Goal: Information Seeking & Learning: Learn about a topic

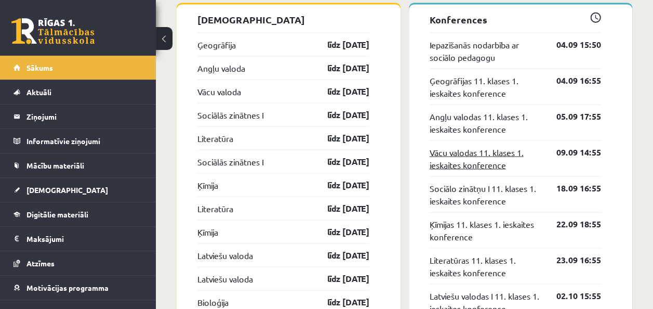
scroll to position [963, 0]
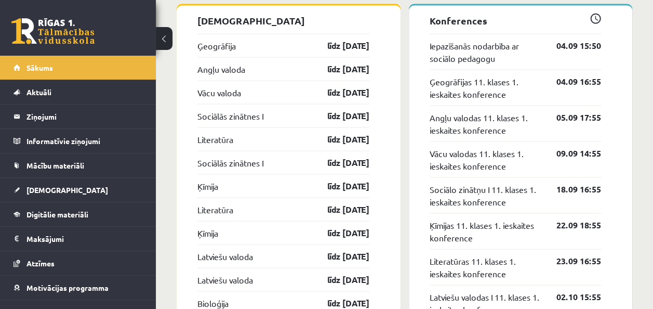
click at [398, 286] on div "Latviešu valodas I 11. klases 1. ieskaites konference 02.10 15:55" at bounding box center [516, 302] width 172 height 36
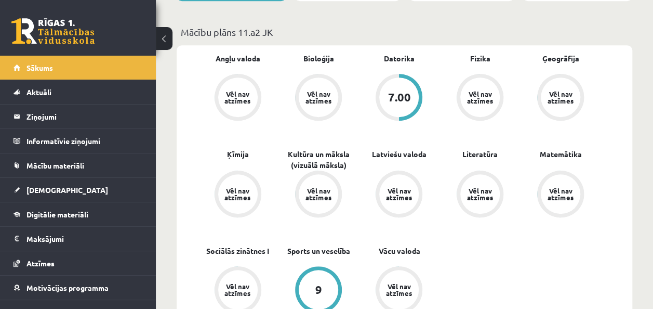
scroll to position [0, 0]
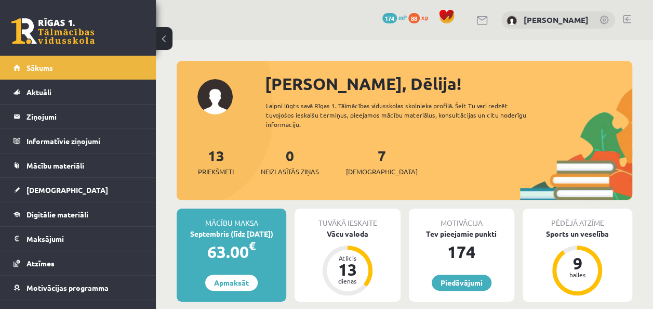
click at [360, 247] on div "Tuvākā ieskaite Vācu valoda Atlicis 13 dienas" at bounding box center [347, 254] width 105 height 93
click at [357, 239] on div "Tuvākā ieskaite Vācu valoda Atlicis 13 dienas" at bounding box center [347, 254] width 105 height 93
click at [360, 230] on div "Vācu valoda" at bounding box center [347, 233] width 105 height 11
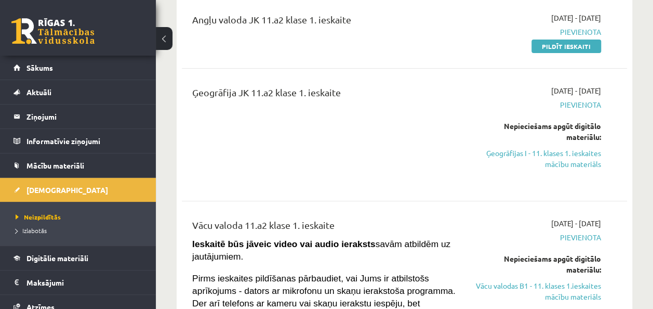
scroll to position [150, 0]
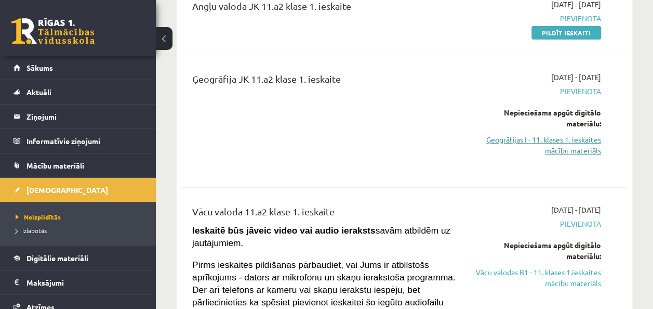
click at [541, 145] on link "Ģeogrāfijas I - 11. klases 1. ieskaites mācību materiāls" at bounding box center [538, 145] width 126 height 22
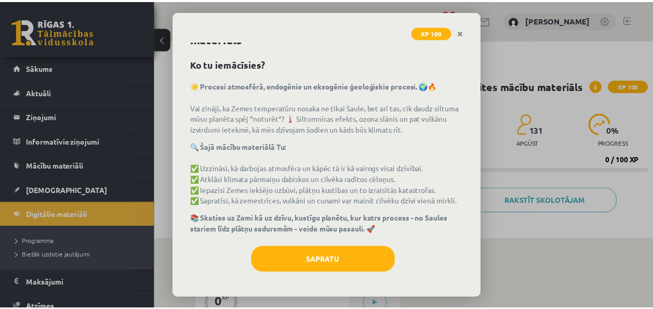
scroll to position [37, 0]
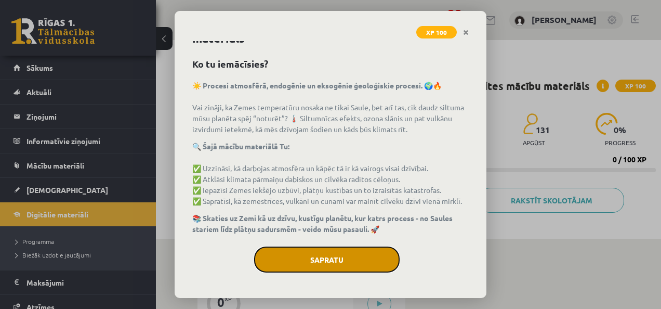
click at [319, 253] on button "Sapratu" at bounding box center [327, 259] width 146 height 26
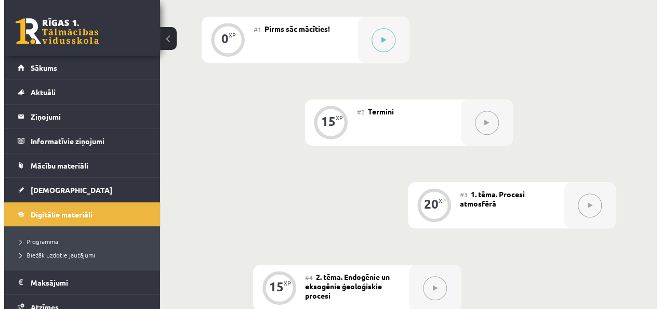
scroll to position [261, 0]
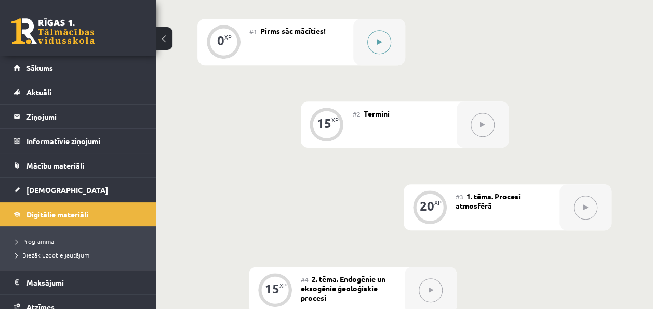
click at [381, 45] on icon at bounding box center [379, 42] width 5 height 6
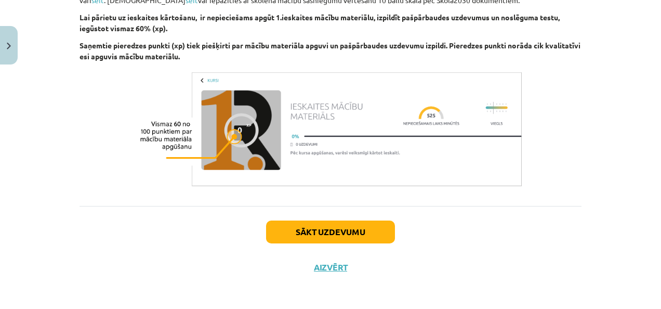
scroll to position [686, 0]
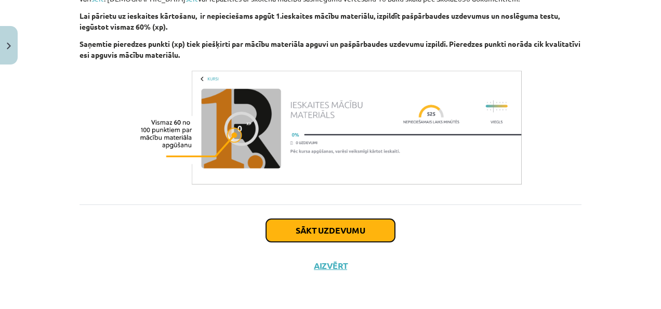
click at [302, 231] on button "Sākt uzdevumu" at bounding box center [330, 230] width 129 height 23
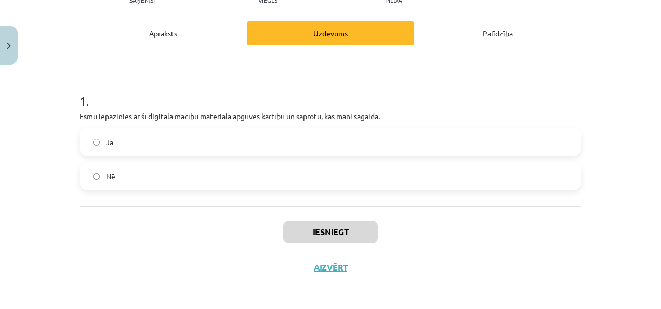
scroll to position [133, 0]
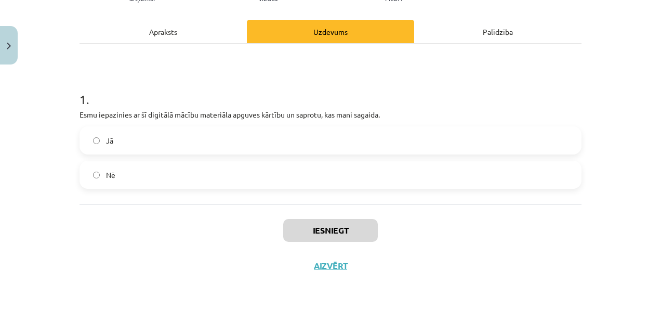
click at [229, 142] on label "Jā" at bounding box center [331, 140] width 500 height 26
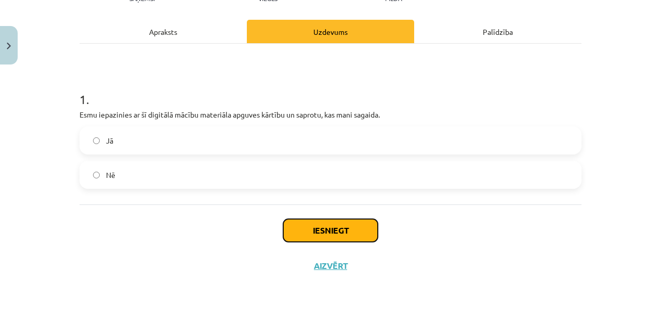
click at [316, 231] on button "Iesniegt" at bounding box center [330, 230] width 95 height 23
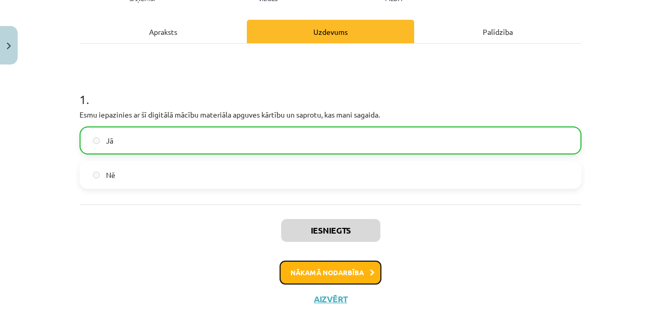
click at [344, 273] on button "Nākamā nodarbība" at bounding box center [331, 272] width 102 height 24
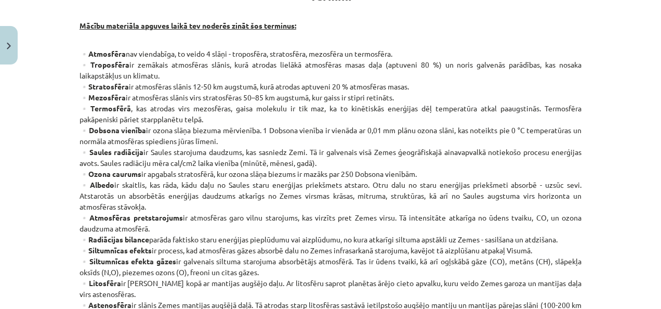
scroll to position [217, 0]
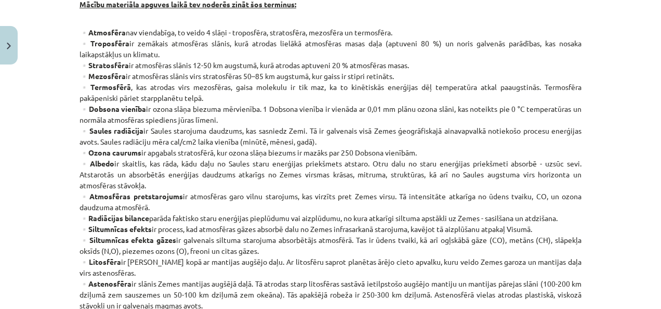
scroll to position [239, 0]
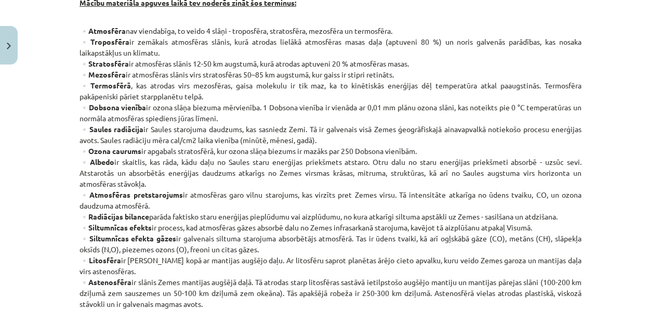
click at [288, 132] on p "▫️Atmosfēra nav viendabīga, to veido 4 slāņi - troposfēra, stratosfēra, mezosfē…" at bounding box center [331, 303] width 502 height 557
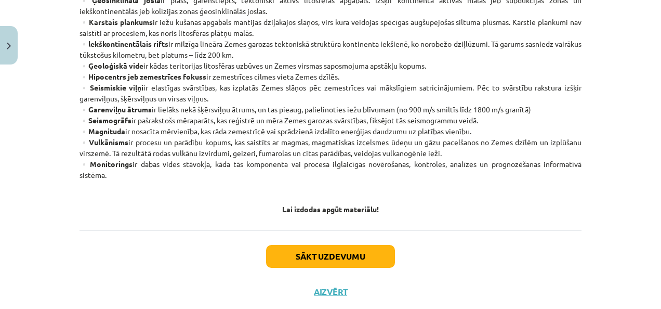
scroll to position [666, 0]
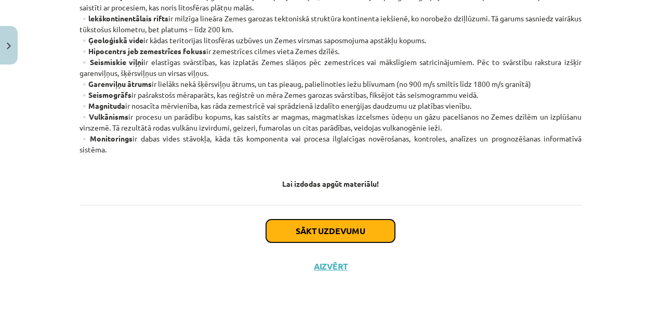
click at [352, 229] on button "Sākt uzdevumu" at bounding box center [330, 230] width 129 height 23
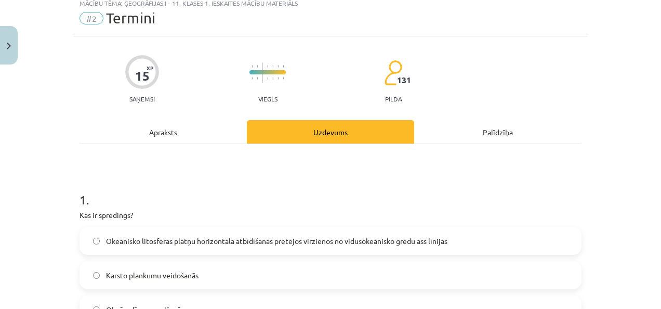
scroll to position [120, 0]
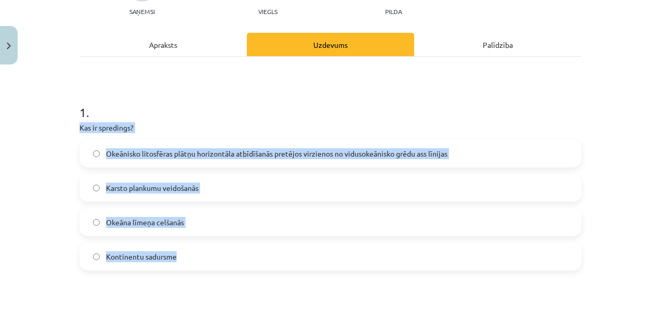
drag, startPoint x: 75, startPoint y: 124, endPoint x: 192, endPoint y: 257, distance: 176.7
click at [192, 257] on div "1 . Kas ir spredings? Okeānisko litosfēras plātņu horizontāla atbīdīšanās pretē…" at bounding box center [331, 178] width 502 height 183
copy div "Kas ir spredings? Okeānisko litosfēras plātņu horizontāla atbīdīšanās pretējos …"
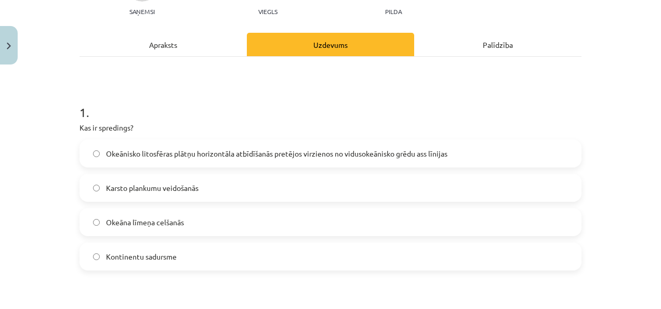
click at [297, 114] on h1 "1 ." at bounding box center [331, 103] width 502 height 32
click at [267, 154] on span "Okeānisko litosfēras plātņu horizontāla atbīdīšanās pretējos virzienos no vidus…" at bounding box center [276, 153] width 341 height 11
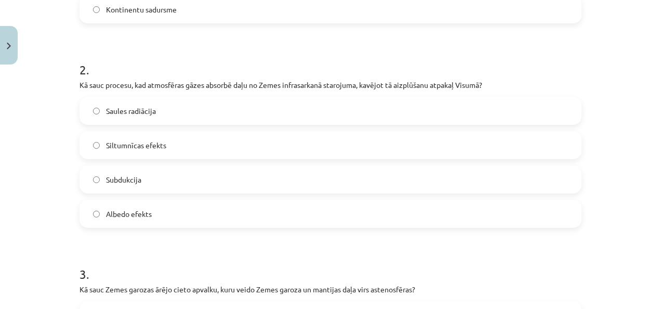
scroll to position [373, 0]
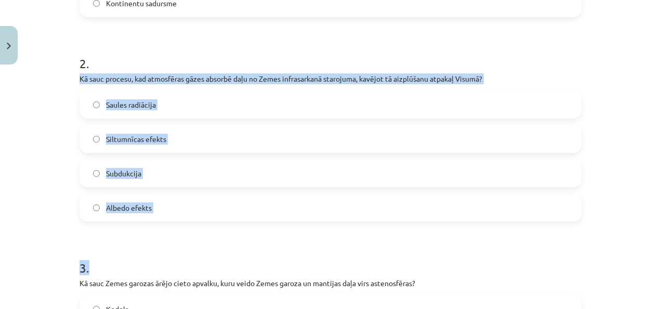
drag, startPoint x: 71, startPoint y: 73, endPoint x: 160, endPoint y: 233, distance: 183.3
click at [160, 233] on div "15 XP Saņemsi Viegls 131 pilda Apraksts Uzdevums Palīdzība 1 . Kas ir spredings…" at bounding box center [330, 312] width 514 height 1233
copy form "Kā sauc procesu, kad atmosfēras gāzes absorbē daļu no Zemes infrasarkanā staroj…"
click at [278, 253] on h1 "3 ." at bounding box center [331, 258] width 502 height 32
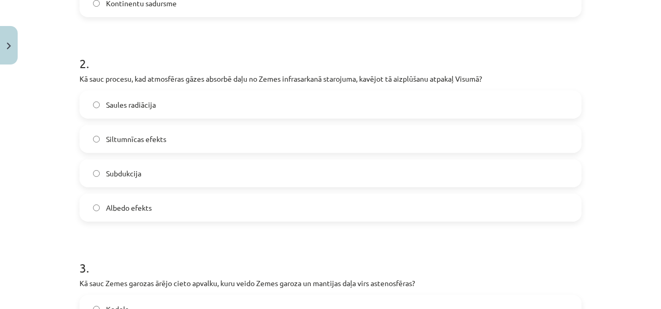
click at [245, 146] on label "Siltumnīcas efekts" at bounding box center [331, 139] width 500 height 26
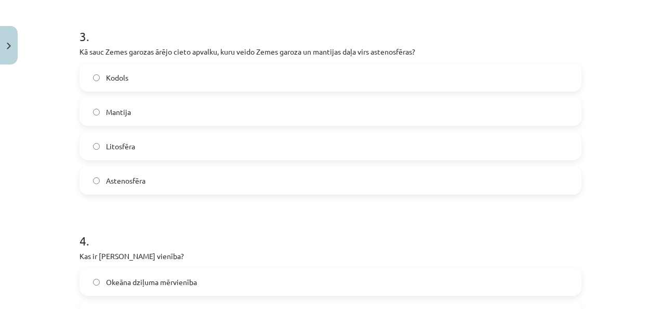
scroll to position [623, 0]
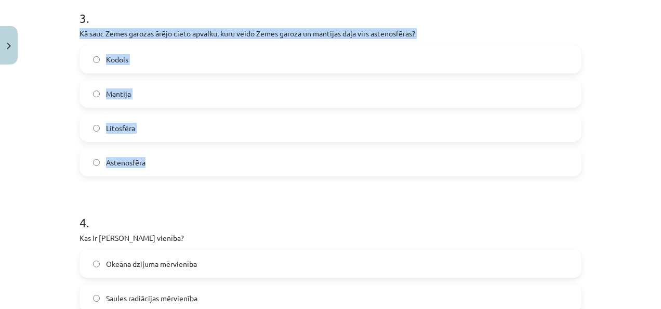
drag, startPoint x: 71, startPoint y: 31, endPoint x: 189, endPoint y: 170, distance: 182.5
click at [189, 170] on div "15 XP Saņemsi Viegls 131 pilda Apraksts Uzdevums Palīdzība 1 . Kas ir spredings…" at bounding box center [330, 63] width 514 height 1233
copy div "Kā sauc Zemes garozas ārējo cieto apvalku, kuru veido Zemes garoza un mantijas …"
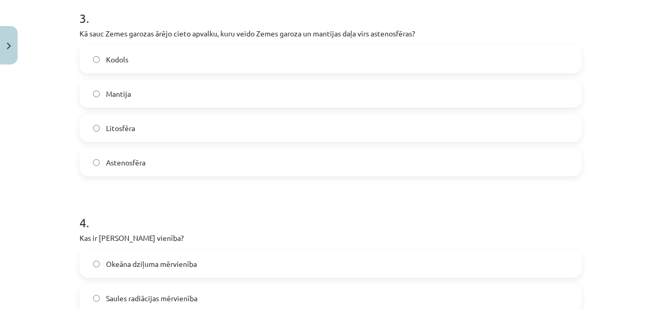
click at [306, 303] on label "Saules radiācijas mērvienība" at bounding box center [331, 298] width 500 height 26
click at [163, 127] on label "Litosfēra" at bounding box center [331, 128] width 500 height 26
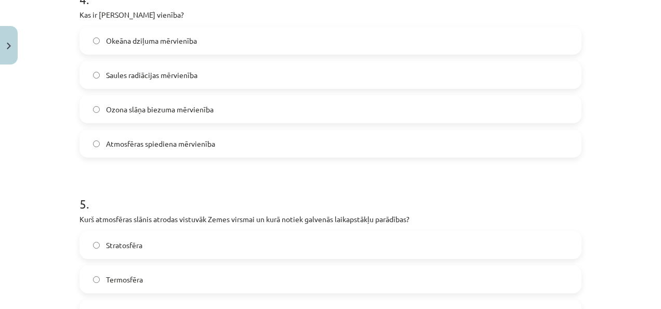
scroll to position [845, 0]
click at [233, 109] on label "Ozona slāņa biezuma mērvienība" at bounding box center [331, 110] width 500 height 26
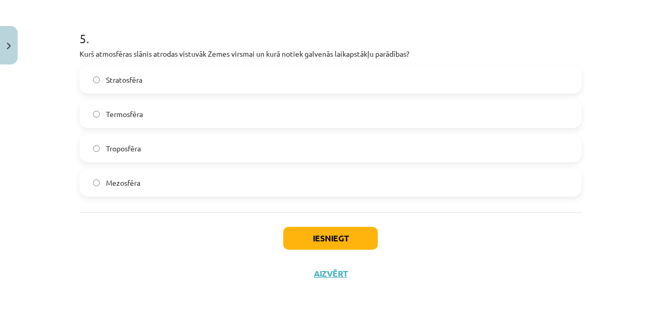
scroll to position [1011, 0]
click at [134, 147] on span "Troposfēra" at bounding box center [123, 147] width 35 height 11
click at [351, 240] on button "Iesniegt" at bounding box center [330, 237] width 95 height 23
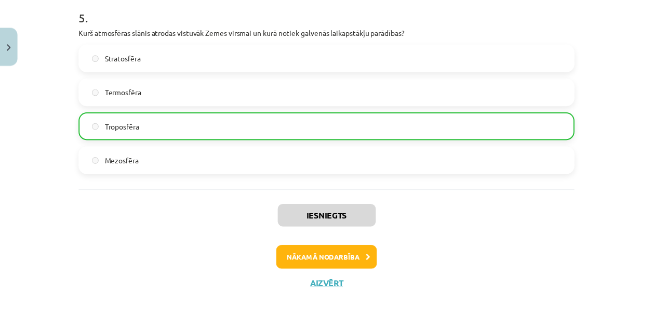
scroll to position [1051, 0]
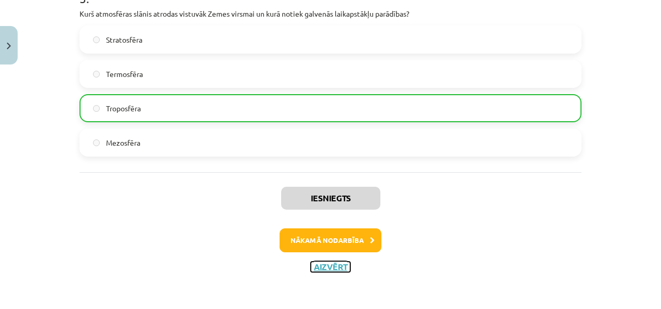
click at [331, 263] on button "Aizvērt" at bounding box center [330, 266] width 39 height 10
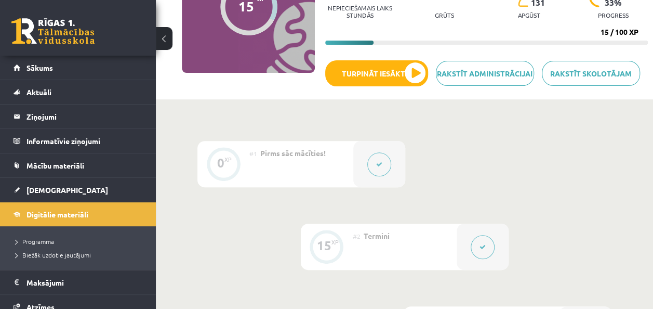
scroll to position [0, 0]
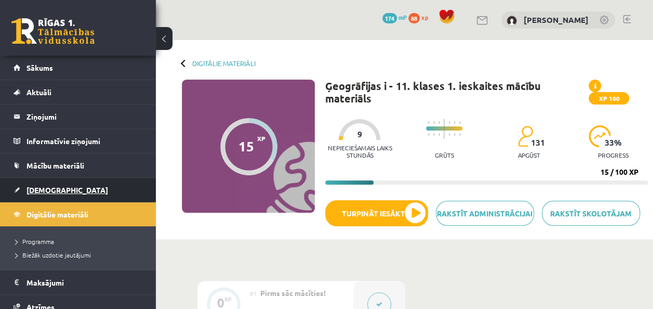
click at [44, 190] on span "[DEMOGRAPHIC_DATA]" at bounding box center [68, 189] width 82 height 9
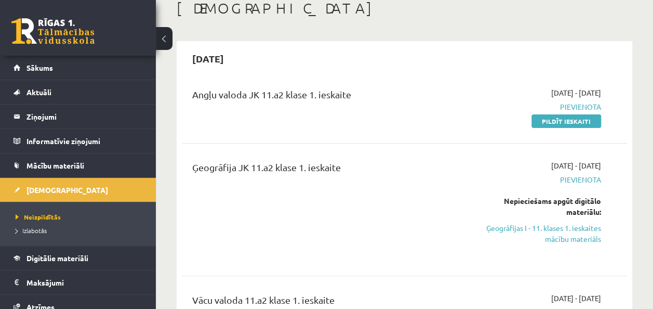
scroll to position [63, 0]
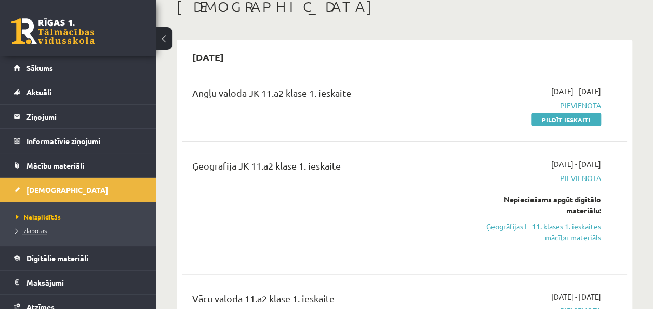
click at [31, 231] on span "Izlabotās" at bounding box center [31, 230] width 31 height 8
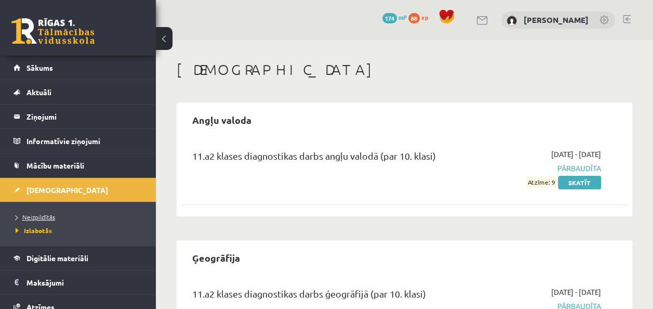
click at [30, 218] on span "Neizpildītās" at bounding box center [35, 217] width 39 height 8
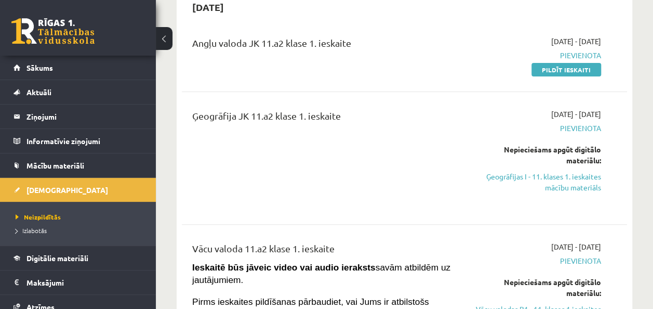
scroll to position [113, 0]
click at [584, 179] on link "Ģeogrāfijas I - 11. klases 1. ieskaites mācību materiāls" at bounding box center [538, 181] width 126 height 22
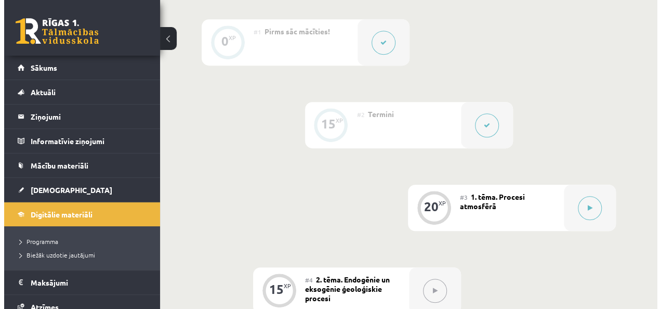
scroll to position [262, 0]
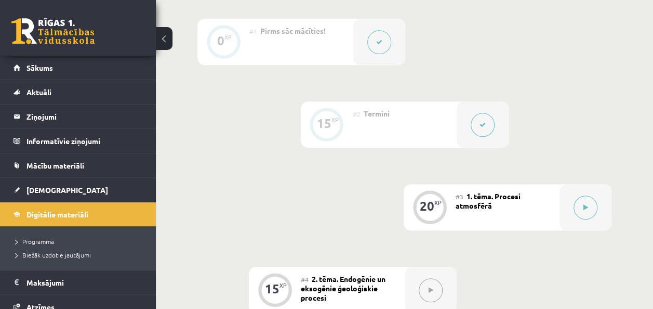
click at [448, 197] on div "20 XP" at bounding box center [430, 207] width 52 height 46
click at [584, 206] on icon at bounding box center [586, 207] width 5 height 6
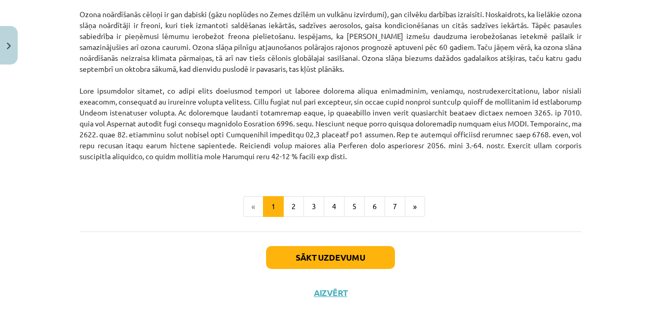
scroll to position [1389, 0]
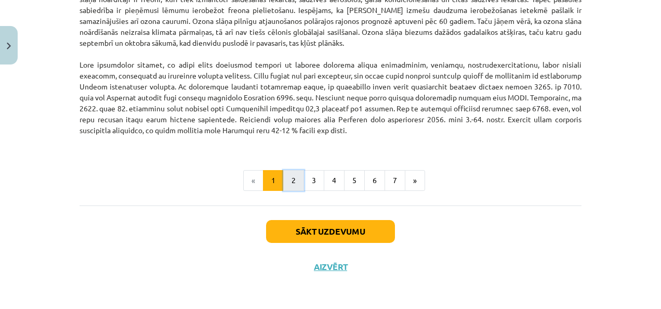
click at [285, 181] on button "2" at bounding box center [293, 180] width 21 height 21
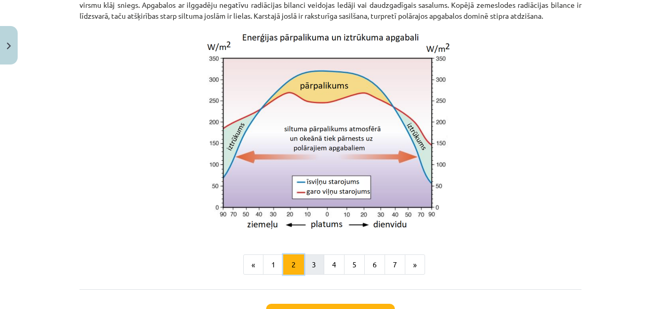
scroll to position [942, 0]
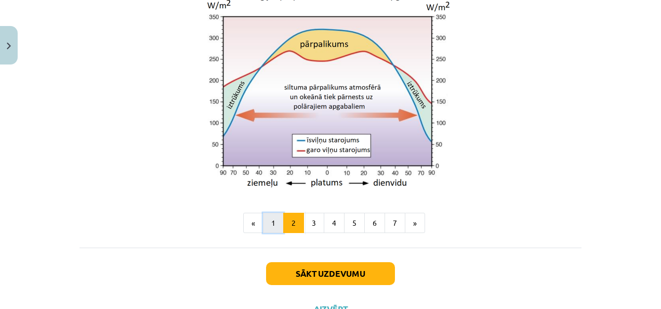
click at [266, 233] on button "1" at bounding box center [273, 223] width 21 height 21
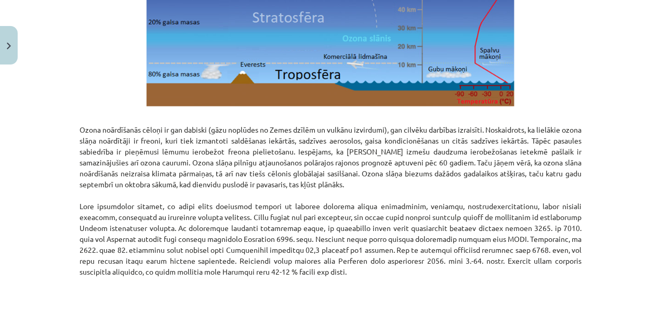
scroll to position [1389, 0]
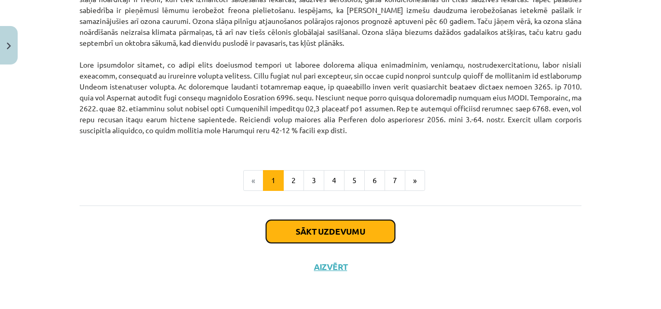
click at [342, 229] on button "Sākt uzdevumu" at bounding box center [330, 231] width 129 height 23
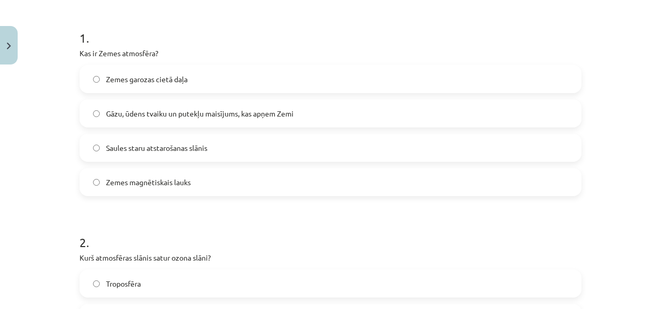
scroll to position [215, 0]
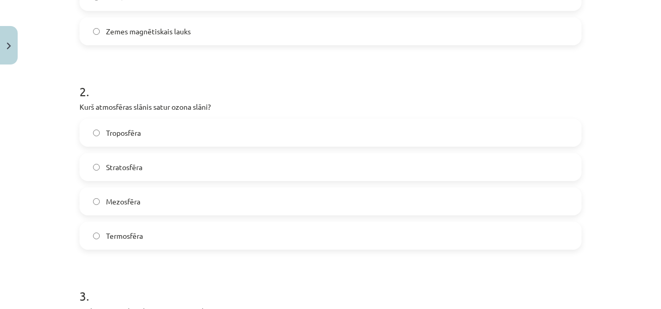
drag, startPoint x: 68, startPoint y: 31, endPoint x: 221, endPoint y: 335, distance: 340.2
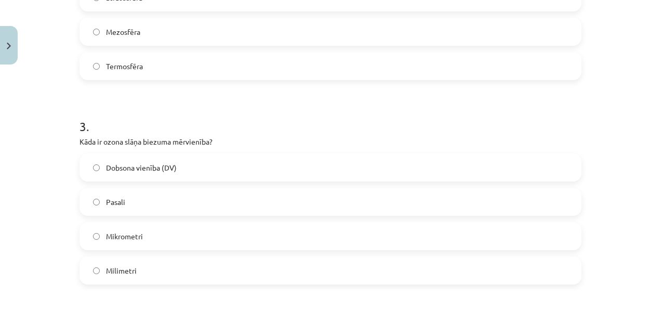
click at [231, 92] on form "1 . Kas ir Zemes atmosfēra? Zemes garozas cietā daļa Gāzu, ūdens tvaiku un pute…" at bounding box center [331, 192] width 502 height 1000
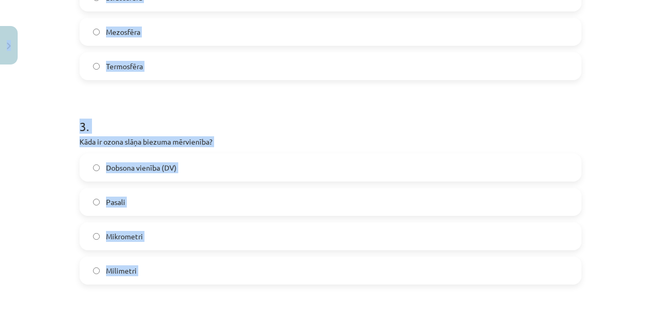
click at [416, 126] on h1 "3 ." at bounding box center [331, 117] width 502 height 32
click at [285, 118] on h1 "3 ." at bounding box center [331, 117] width 502 height 32
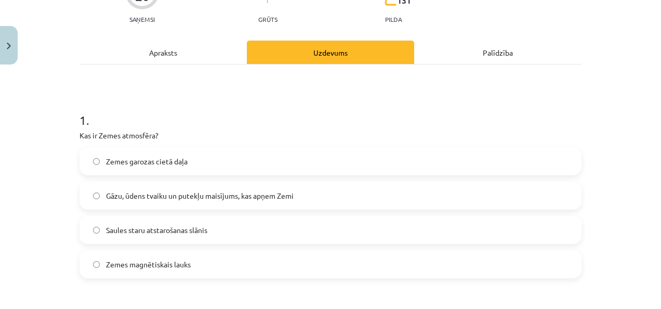
scroll to position [103, 0]
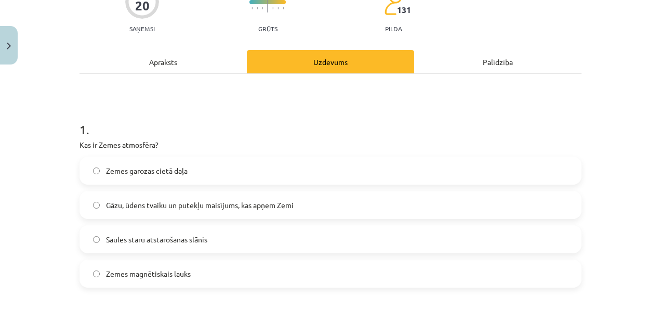
click at [271, 197] on label "Gāzu, ūdens tvaiku un putekļu maisījums, kas apņem Zemi" at bounding box center [331, 205] width 500 height 26
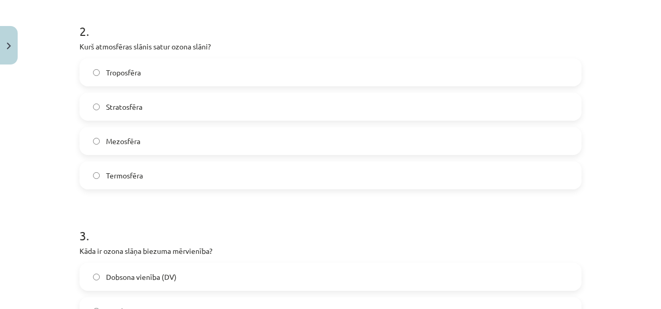
scroll to position [406, 0]
click at [211, 90] on div "Troposfēra Stratosfēra Mezosfēra Termosfēra" at bounding box center [331, 122] width 502 height 131
click at [212, 111] on label "Stratosfēra" at bounding box center [331, 105] width 500 height 26
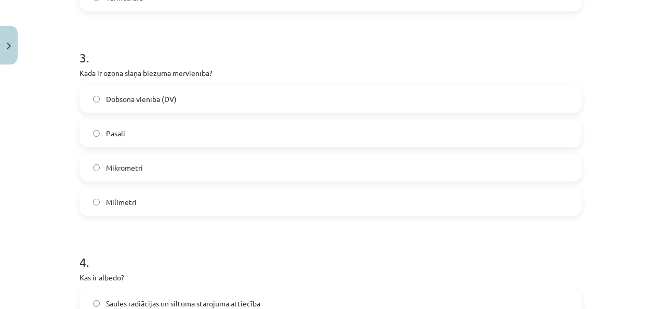
scroll to position [585, 0]
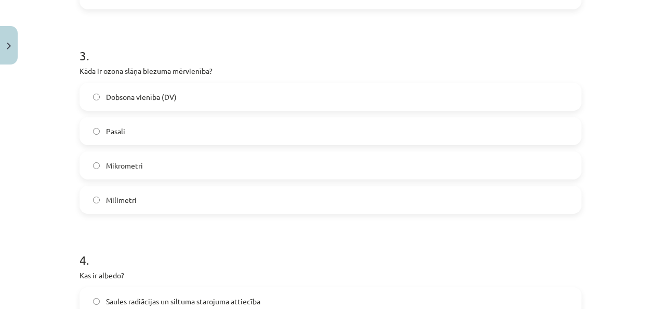
click at [226, 100] on label "Dobsona vienība (DV)" at bounding box center [331, 97] width 500 height 26
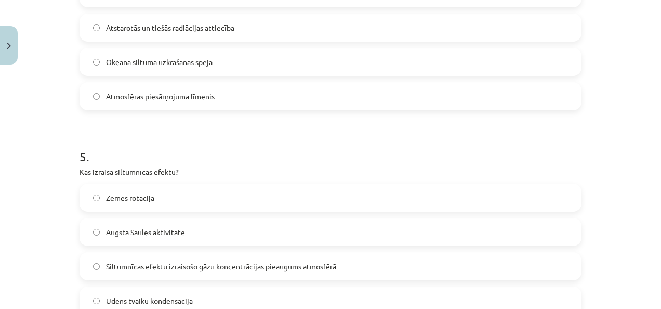
scroll to position [894, 0]
click at [150, 263] on span "Siltumnīcas efektu izraisošo gāzu koncentrācijas pieaugums atmosfērā" at bounding box center [221, 265] width 230 height 11
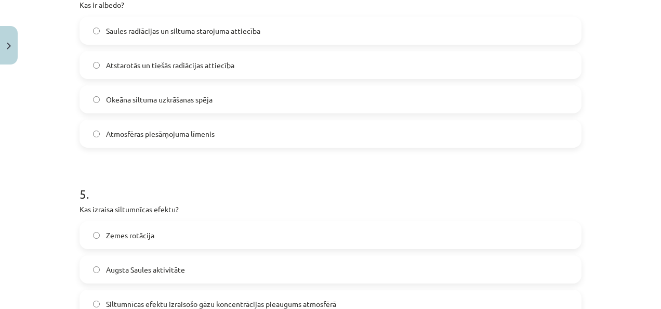
scroll to position [853, 0]
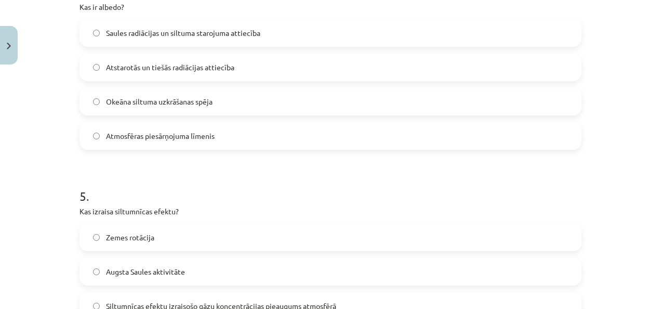
click at [191, 64] on span "Atstarotās un tiešās radiācijas attiecība" at bounding box center [170, 67] width 128 height 11
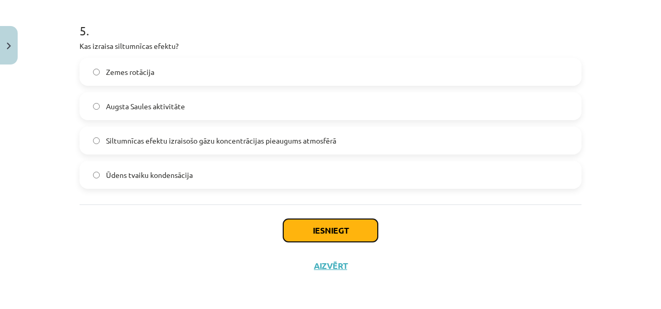
click at [306, 222] on button "Iesniegt" at bounding box center [330, 230] width 95 height 23
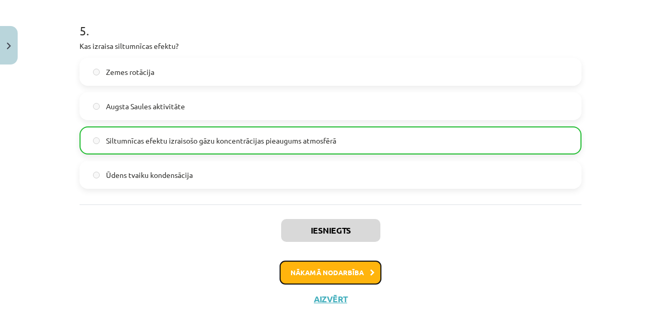
click at [352, 277] on button "Nākamā nodarbība" at bounding box center [331, 272] width 102 height 24
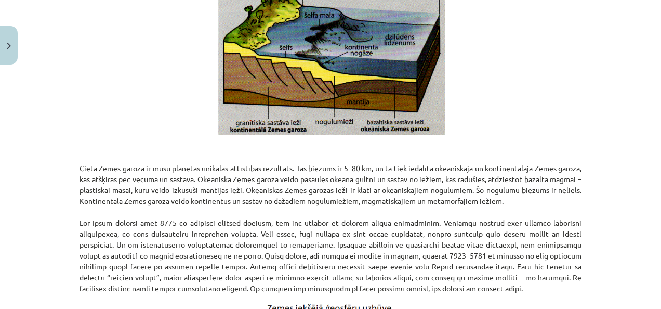
scroll to position [1168, 0]
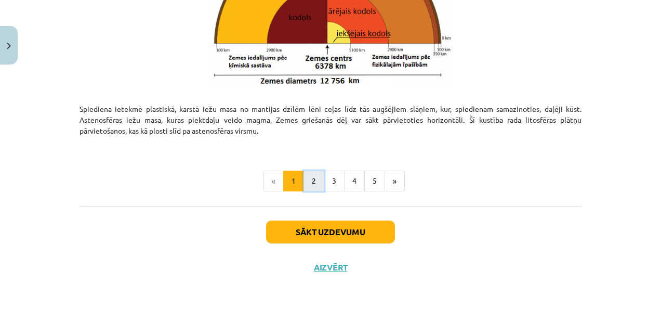
click at [306, 176] on button "2" at bounding box center [313, 180] width 21 height 21
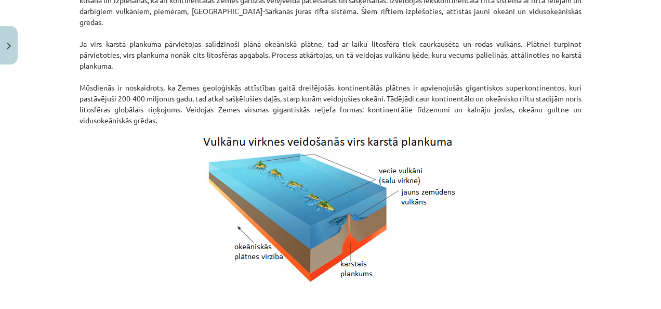
scroll to position [1143, 0]
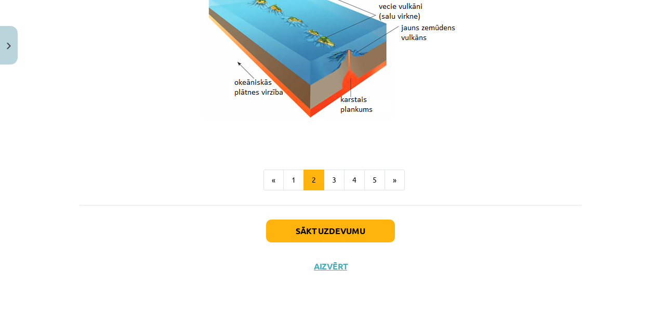
click at [333, 179] on button "3" at bounding box center [334, 179] width 21 height 21
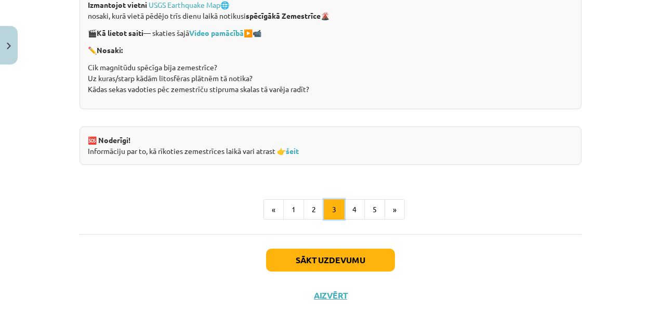
scroll to position [2070, 0]
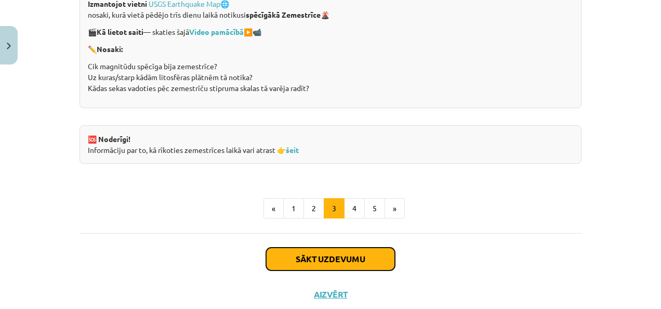
click at [335, 256] on button "Sākt uzdevumu" at bounding box center [330, 258] width 129 height 23
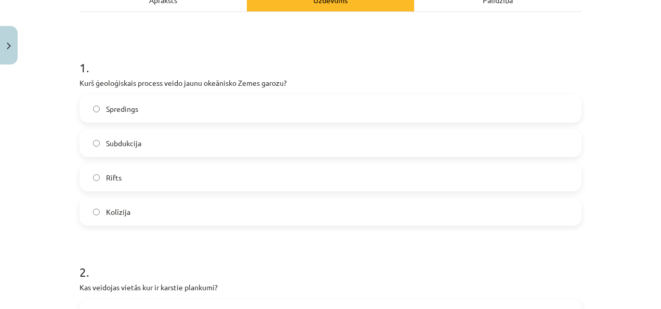
scroll to position [164, 0]
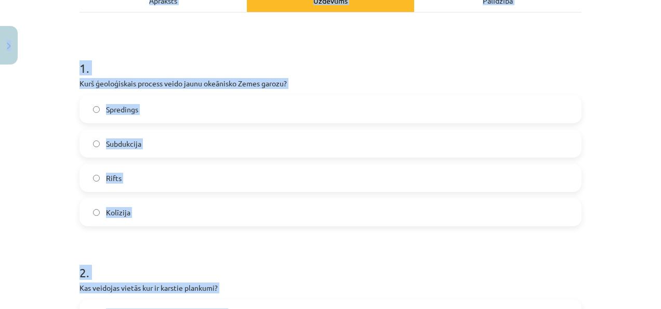
copy div "0 Dāvanas 174 mP 103 xp Dēlija Lavrova Sākums Aktuāli Kā mācīties eSKOLĀ Kontak…"
click at [343, 59] on h1 "1 ." at bounding box center [331, 59] width 502 height 32
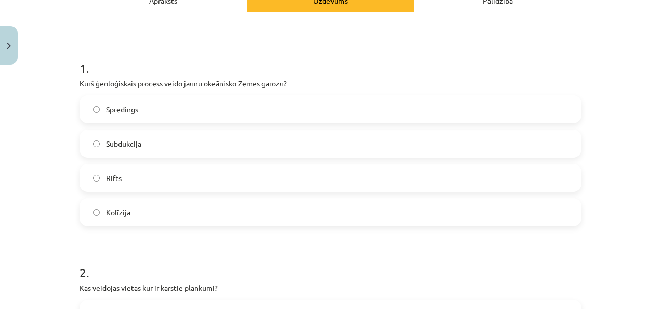
click at [200, 109] on label "Spredings" at bounding box center [331, 109] width 500 height 26
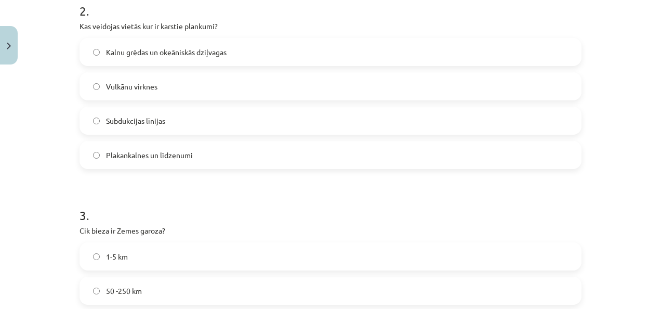
scroll to position [426, 0]
click at [212, 89] on label "Vulkānu virknes" at bounding box center [331, 86] width 500 height 26
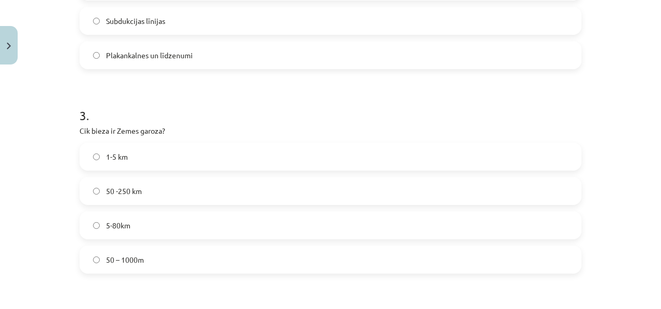
scroll to position [533, 0]
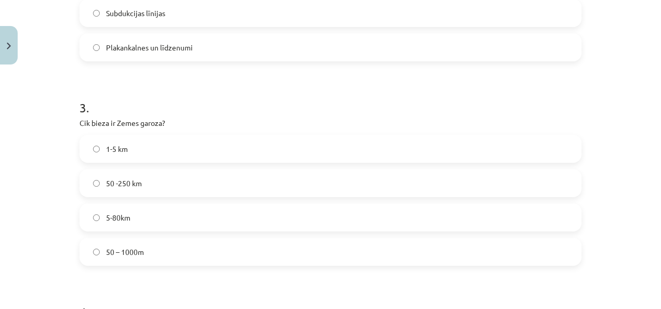
click at [152, 178] on label "50 -250 km" at bounding box center [331, 183] width 500 height 26
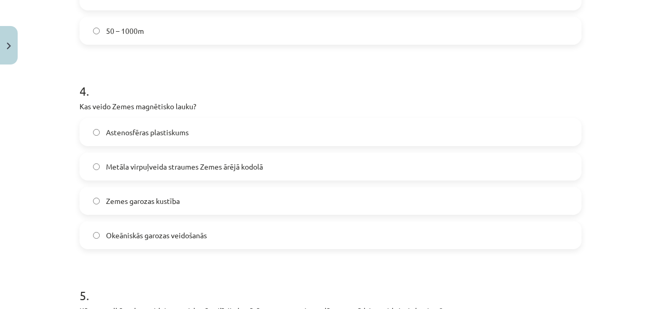
scroll to position [754, 0]
click at [240, 169] on span "Metāla virpuļveida straumes Zemes ārējā kodolā" at bounding box center [184, 167] width 157 height 11
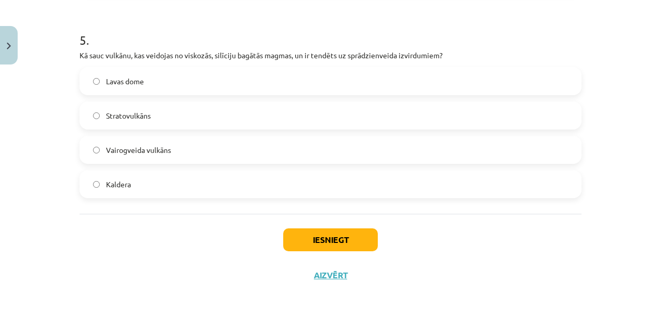
scroll to position [1009, 0]
click at [179, 121] on label "Stratovulkāns" at bounding box center [331, 116] width 500 height 26
click at [367, 244] on button "Iesniegt" at bounding box center [330, 240] width 95 height 23
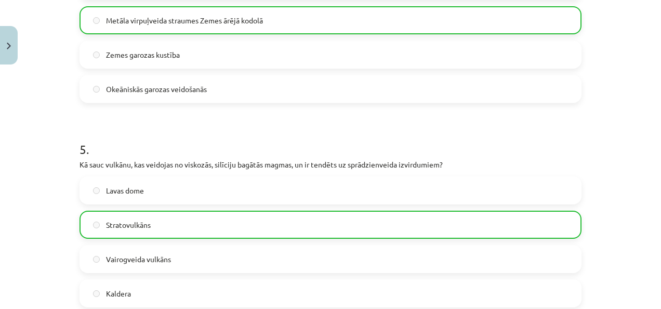
scroll to position [1051, 0]
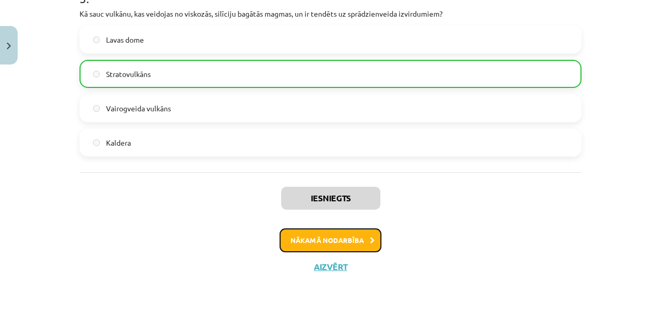
click at [367, 243] on button "Nākamā nodarbība" at bounding box center [331, 240] width 102 height 24
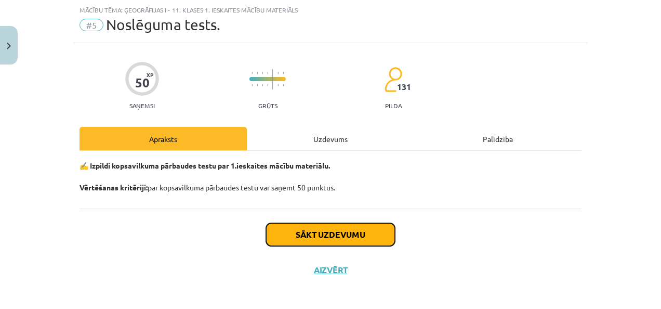
click at [358, 233] on button "Sākt uzdevumu" at bounding box center [330, 234] width 129 height 23
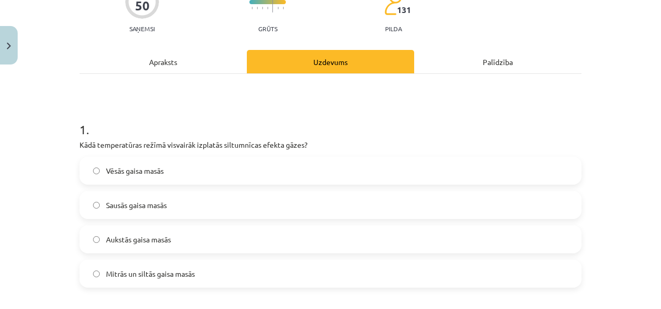
scroll to position [104, 0]
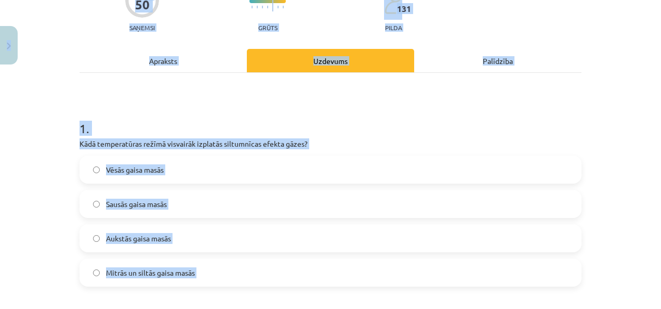
copy div "0 Dāvanas 174 mP 103 xp Dēlija Lavrova Sākums Aktuāli Kā mācīties eSKOLĀ Kontak…"
click at [360, 125] on h1 "1 ." at bounding box center [331, 119] width 502 height 32
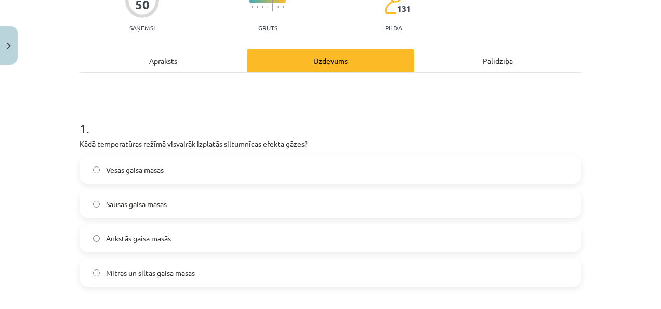
click at [206, 267] on label "Mitrās un siltās gaisa masās" at bounding box center [331, 272] width 500 height 26
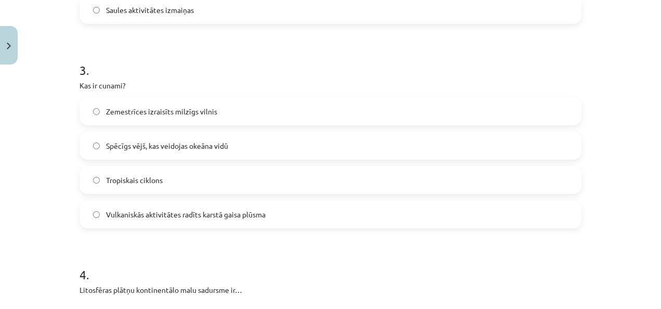
scroll to position [570, 0]
click at [263, 109] on label "Zemestrīces izraisīts milzīgs vilnis" at bounding box center [331, 112] width 500 height 26
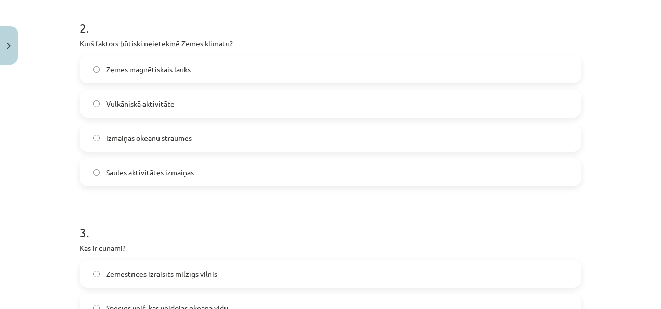
scroll to position [408, 0]
click at [187, 75] on label "Zemes magnētiskais lauks" at bounding box center [331, 70] width 500 height 26
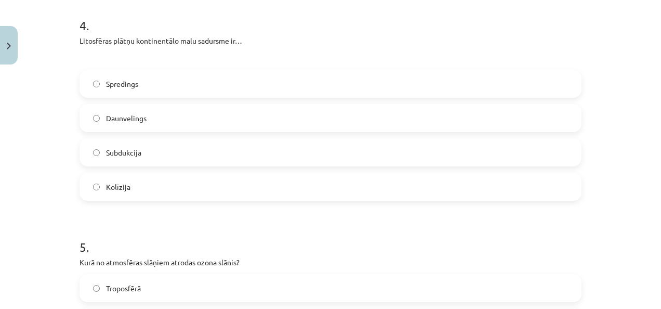
scroll to position [821, 0]
click at [195, 178] on label "Kolīzija" at bounding box center [331, 186] width 500 height 26
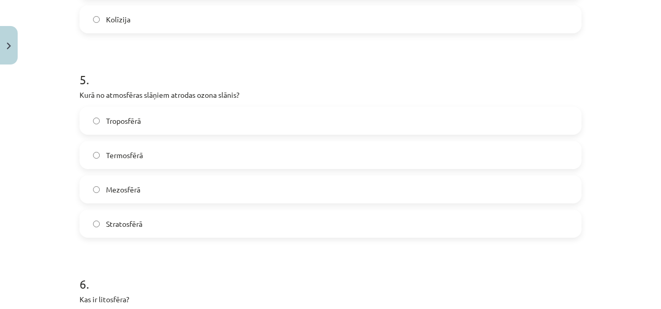
scroll to position [987, 0]
click at [167, 231] on label "Stratosfērā" at bounding box center [331, 223] width 500 height 26
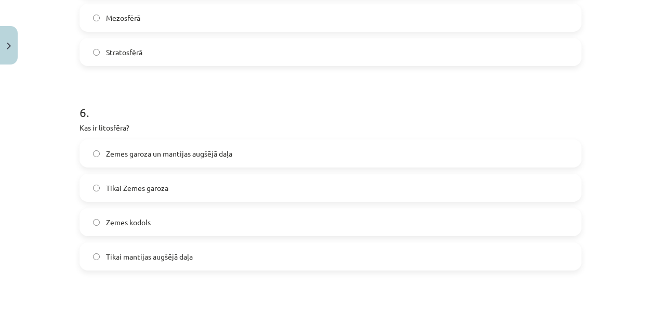
scroll to position [1261, 0]
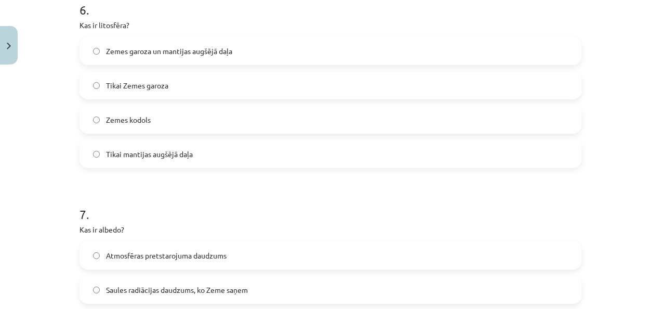
click at [195, 54] on span "Zemes garoza un mantijas augšējā daļa" at bounding box center [169, 51] width 126 height 11
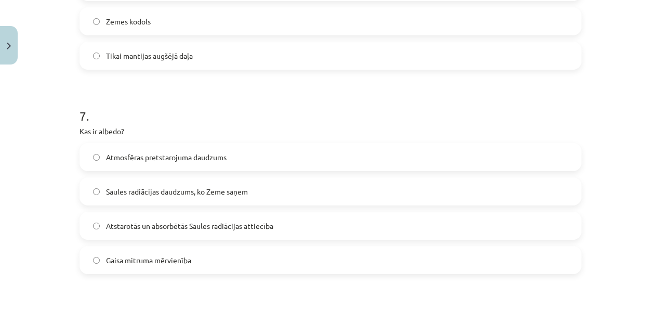
scroll to position [1359, 0]
click at [209, 220] on span "Atstarotās un absorbētās Saules radiācijas attiecība" at bounding box center [189, 225] width 167 height 11
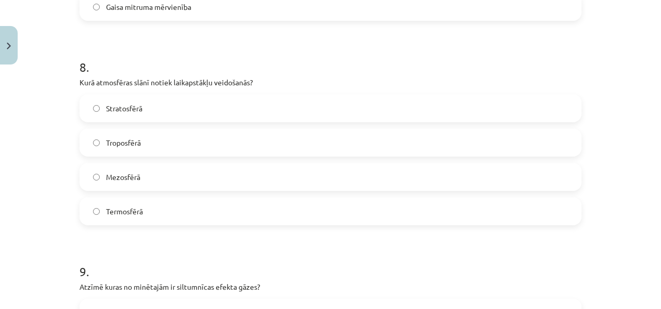
scroll to position [1617, 0]
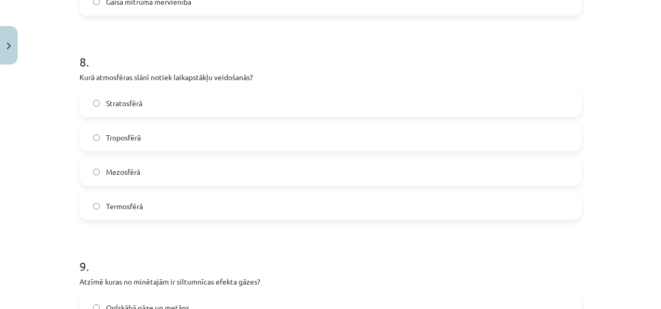
click at [152, 210] on label "Termosfērā" at bounding box center [331, 206] width 500 height 26
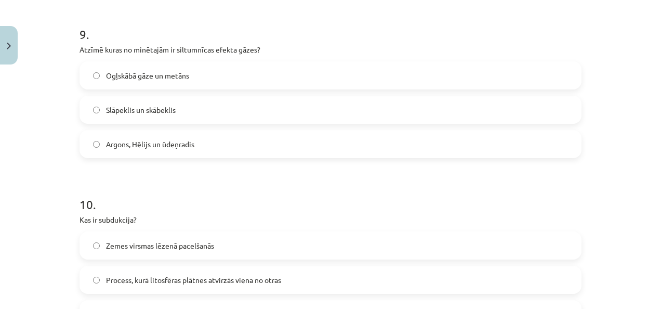
scroll to position [1849, 0]
click at [166, 70] on span "Ogļskābā gāze un metāns" at bounding box center [147, 75] width 83 height 11
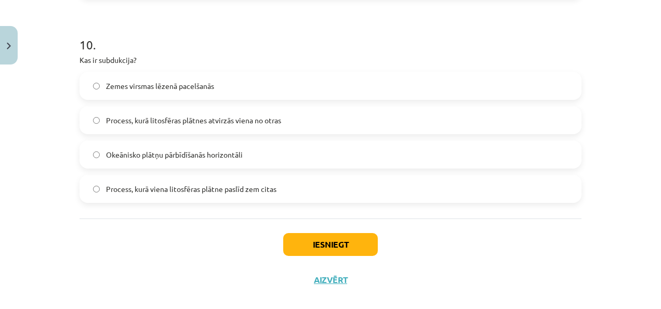
scroll to position [2009, 0]
click at [195, 191] on span "Process, kurā viena litosfēras plātne paslīd zem citas" at bounding box center [191, 188] width 170 height 11
click at [326, 239] on button "Iesniegt" at bounding box center [330, 243] width 95 height 23
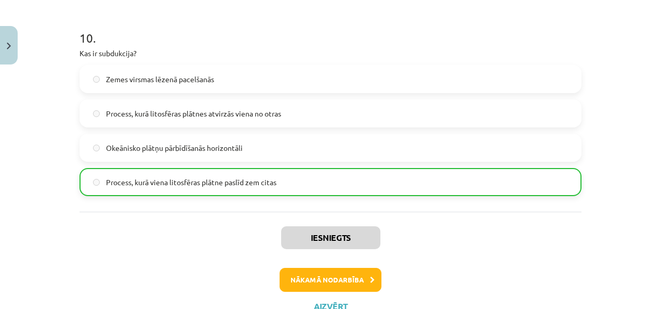
scroll to position [2055, 0]
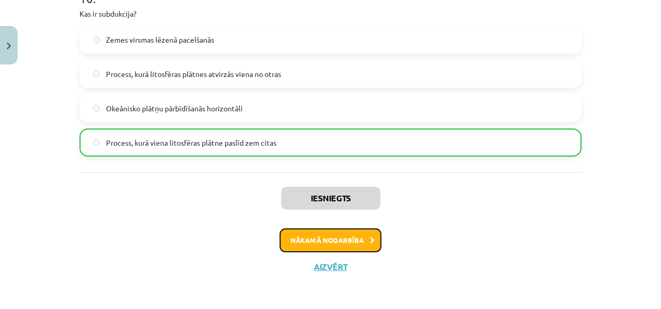
click at [333, 242] on button "Nākamā nodarbība" at bounding box center [331, 240] width 102 height 24
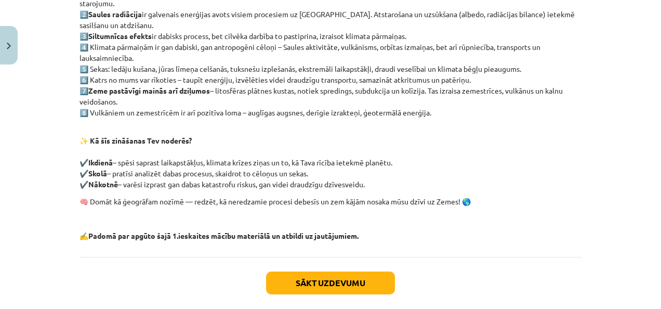
scroll to position [301, 0]
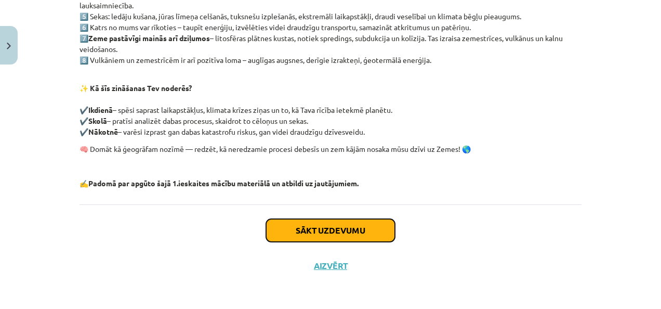
click at [340, 231] on button "Sākt uzdevumu" at bounding box center [330, 230] width 129 height 23
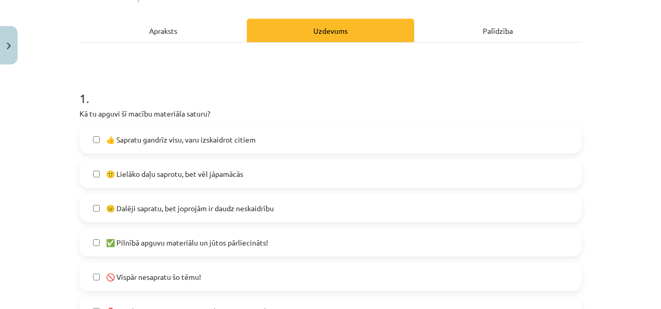
scroll to position [189, 0]
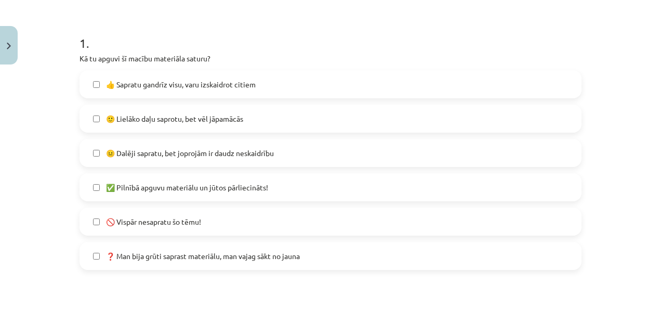
click at [210, 127] on label "🙂 Lielāko daļu saprotu, bet vēl jāpamācās" at bounding box center [331, 118] width 500 height 26
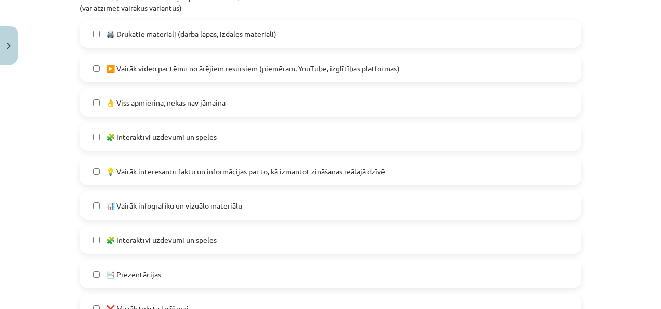
scroll to position [524, 0]
click at [296, 63] on span "▶️ Vairāk video par tēmu no ārējiem resursiem (piemēram, YouTube, izglītības pl…" at bounding box center [253, 67] width 294 height 11
click at [181, 107] on span "👌 Viss apmierina, nekas nav jāmaina" at bounding box center [166, 102] width 120 height 11
click at [180, 105] on span "👌 Viss apmierina, nekas nav jāmaina" at bounding box center [166, 102] width 120 height 11
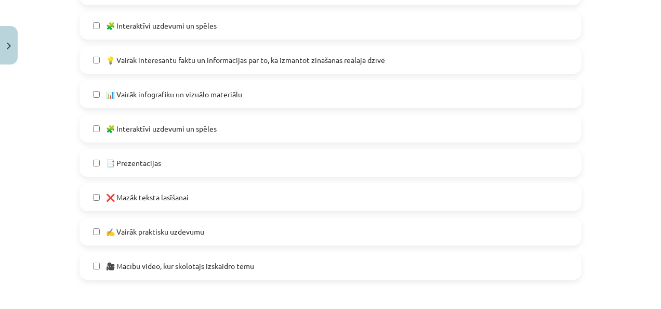
scroll to position [634, 0]
click at [235, 234] on label "✍️ Vairāk praktisku uzdevumu" at bounding box center [331, 232] width 500 height 26
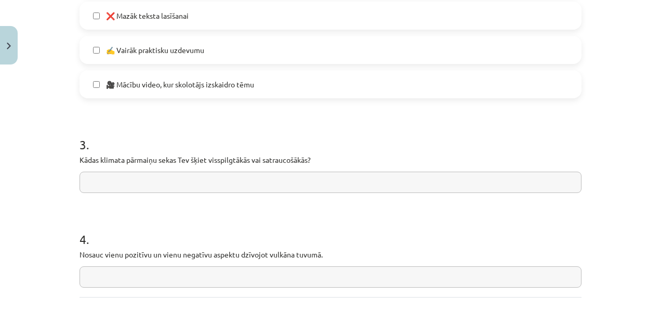
scroll to position [859, 0]
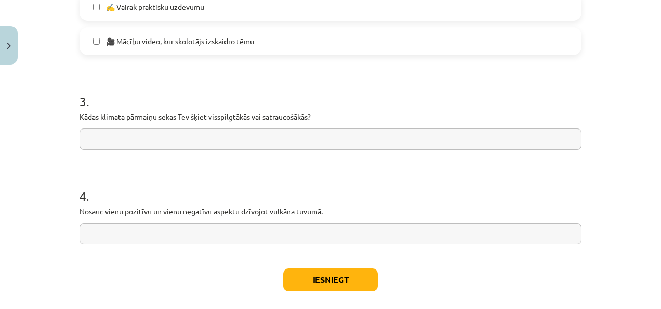
click at [245, 130] on input "text" at bounding box center [331, 138] width 502 height 21
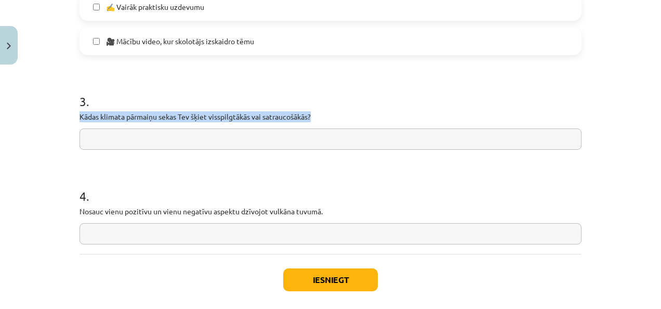
drag, startPoint x: 68, startPoint y: 115, endPoint x: 318, endPoint y: 111, distance: 250.5
click at [318, 111] on div "Mācību tēma: Ģeogrāfijas i - 11. klases 1. ieskaites mācību materiāls #6 Temata…" at bounding box center [330, 154] width 661 height 309
copy p "Kādas klimata pārmaiņu sekas Tev šķiet visspilgtākās vai satraucošākās?"
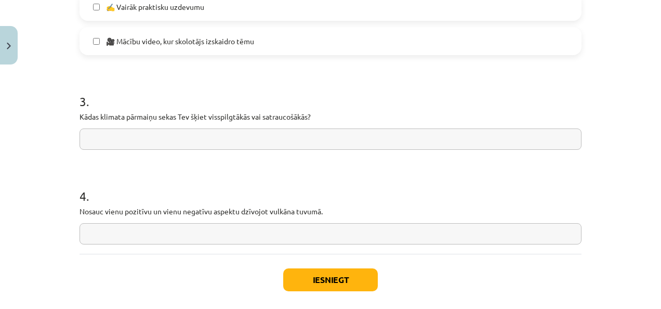
click at [296, 130] on input "text" at bounding box center [331, 138] width 502 height 21
paste input "**********"
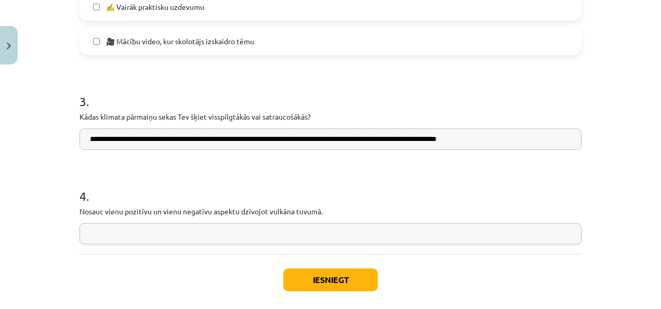
type input "**********"
click at [318, 235] on input "text" at bounding box center [331, 233] width 502 height 21
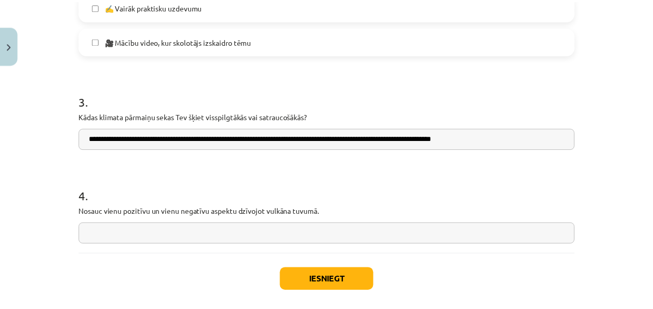
scroll to position [908, 0]
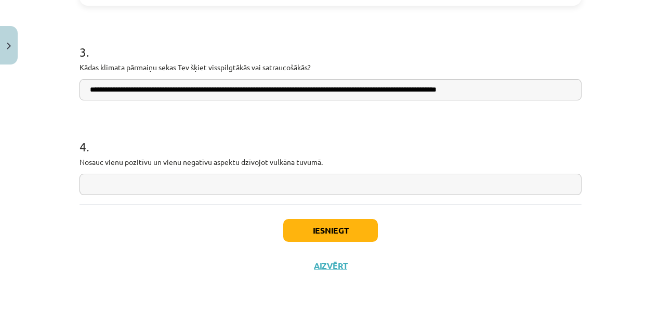
drag, startPoint x: 70, startPoint y: 157, endPoint x: 315, endPoint y: 170, distance: 245.6
copy p
click at [227, 188] on input "text" at bounding box center [331, 184] width 502 height 21
paste input "**********"
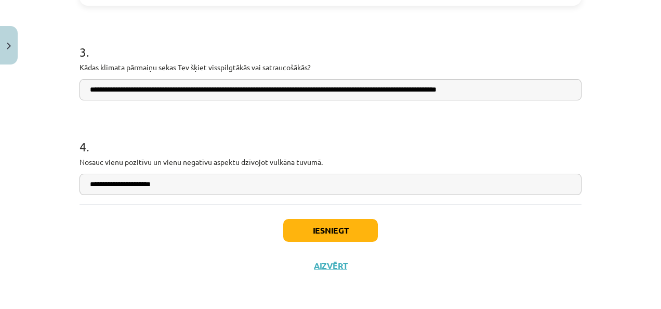
click at [227, 188] on input "**********" at bounding box center [331, 184] width 502 height 21
paste input "**********"
type input "**********"
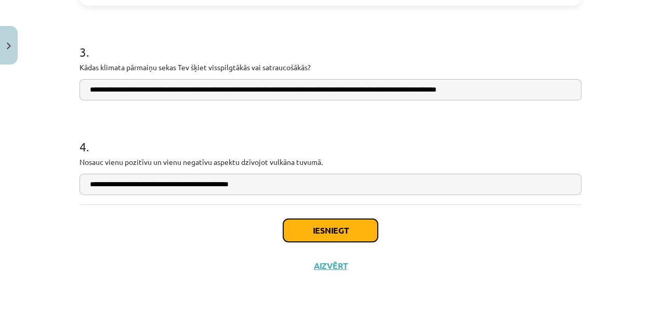
click at [319, 227] on button "Iesniegt" at bounding box center [330, 230] width 95 height 23
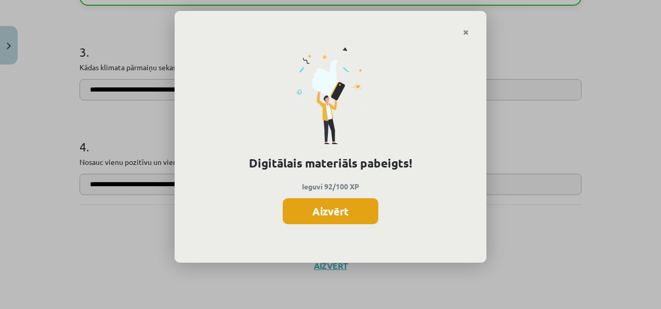
click at [357, 206] on button "Aizvērt" at bounding box center [331, 211] width 96 height 26
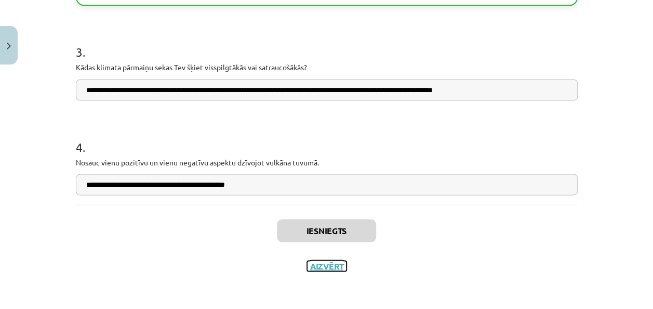
click at [323, 264] on button "Aizvērt" at bounding box center [326, 265] width 39 height 10
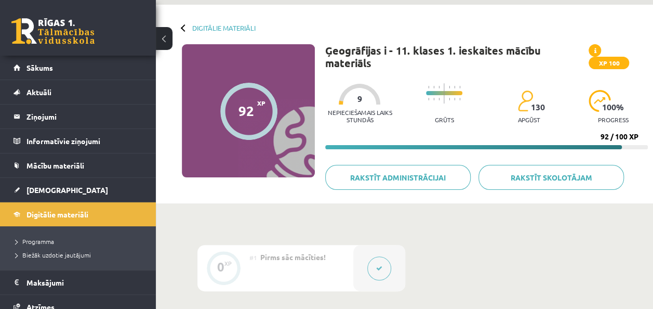
scroll to position [0, 0]
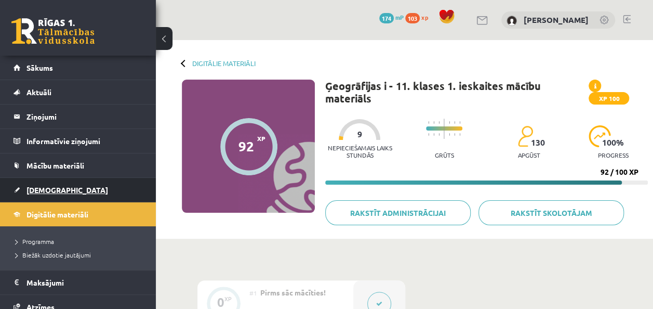
click at [46, 188] on span "[DEMOGRAPHIC_DATA]" at bounding box center [68, 189] width 82 height 9
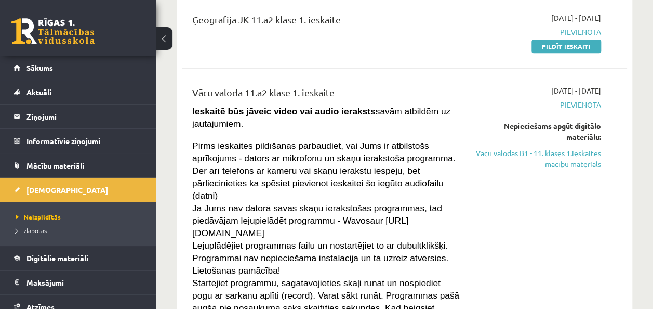
scroll to position [210, 0]
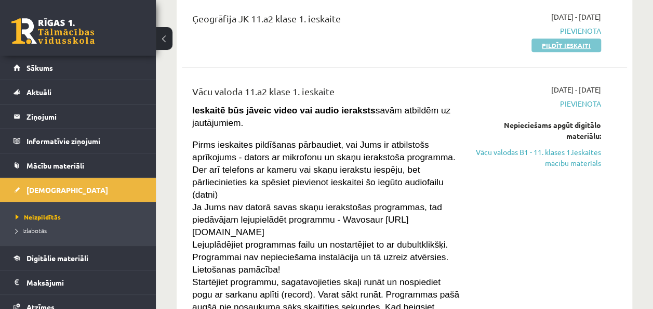
click at [558, 44] on link "Pildīt ieskaiti" at bounding box center [567, 45] width 70 height 14
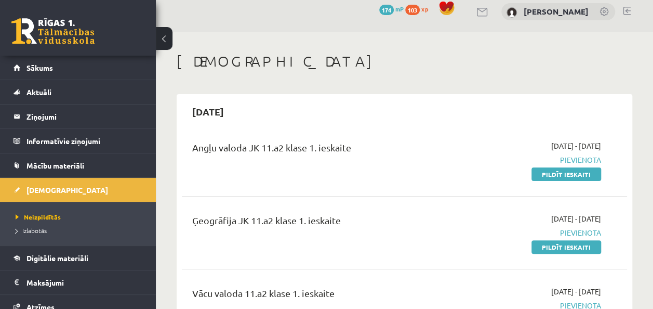
scroll to position [11, 0]
